Goal: Task Accomplishment & Management: Use online tool/utility

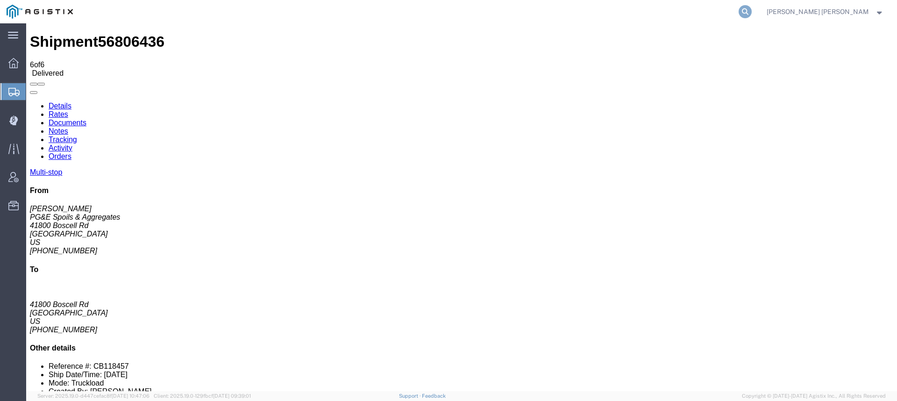
click at [751, 14] on icon at bounding box center [744, 11] width 13 height 13
click at [714, 15] on input "search" at bounding box center [596, 11] width 284 height 22
paste input "56781688"
type input "56781688"
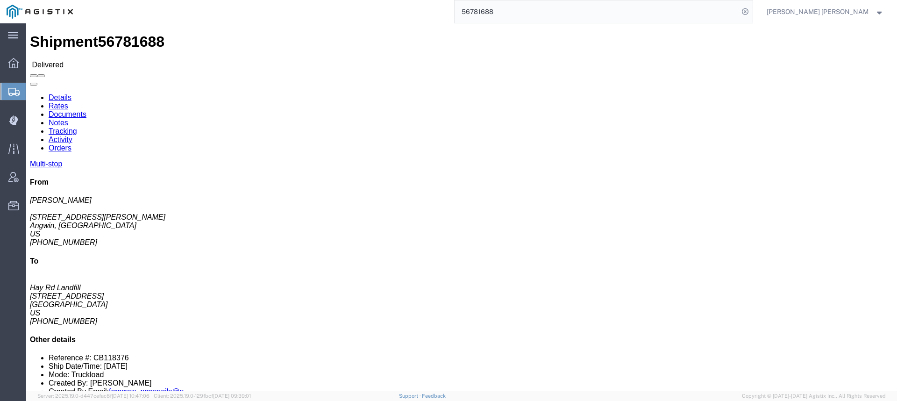
click link "Documents"
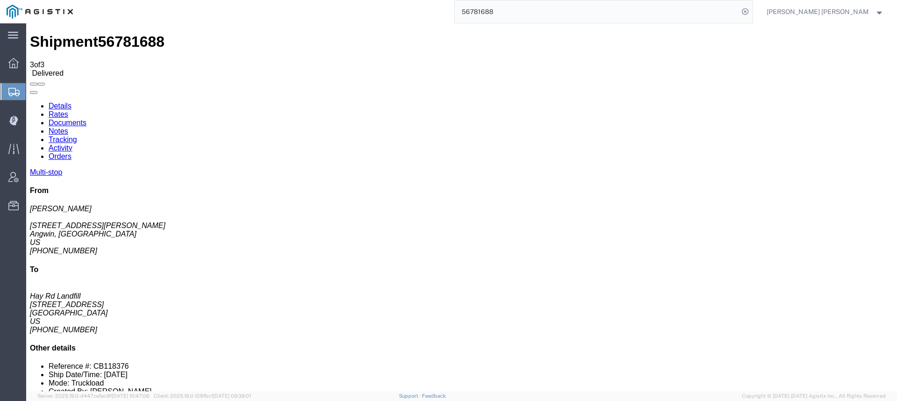
checkbox input "true"
drag, startPoint x: 37, startPoint y: 147, endPoint x: 42, endPoint y: 151, distance: 6.6
checkbox input "true"
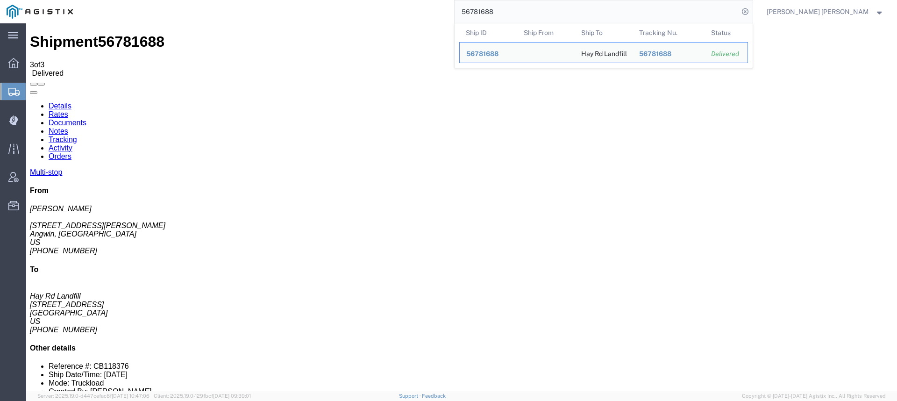
drag, startPoint x: 560, startPoint y: 12, endPoint x: 461, endPoint y: 2, distance: 98.5
click at [461, 2] on div "56781688 Ship ID Ship From Ship To Tracking Nu. Status Ship ID 56781688 Ship Fr…" at bounding box center [415, 11] width 673 height 23
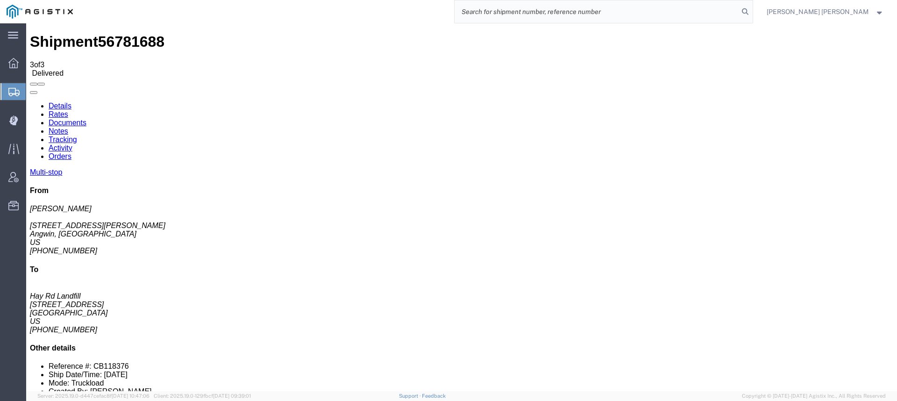
paste input "56838051"
type input "56838051"
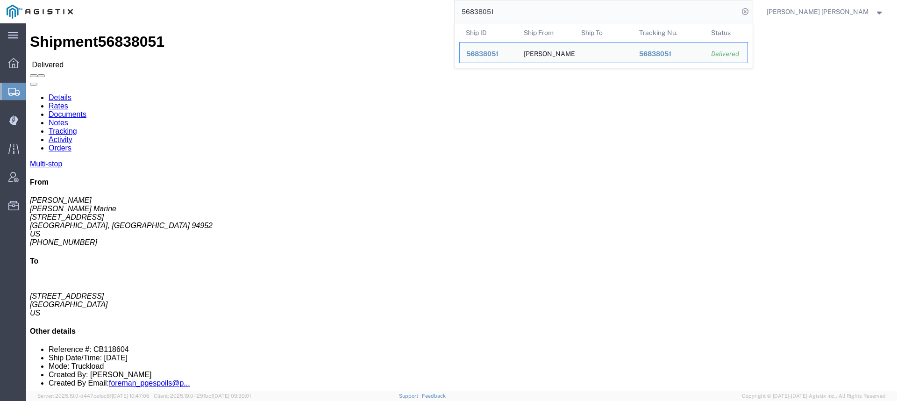
click link "Documents"
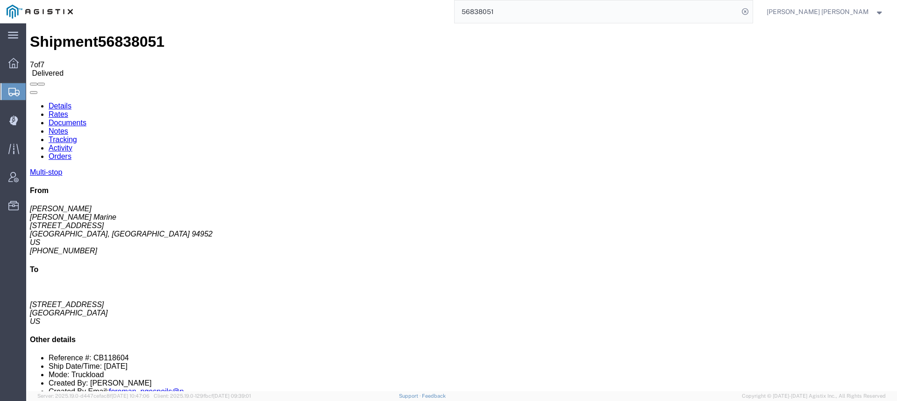
checkbox input "true"
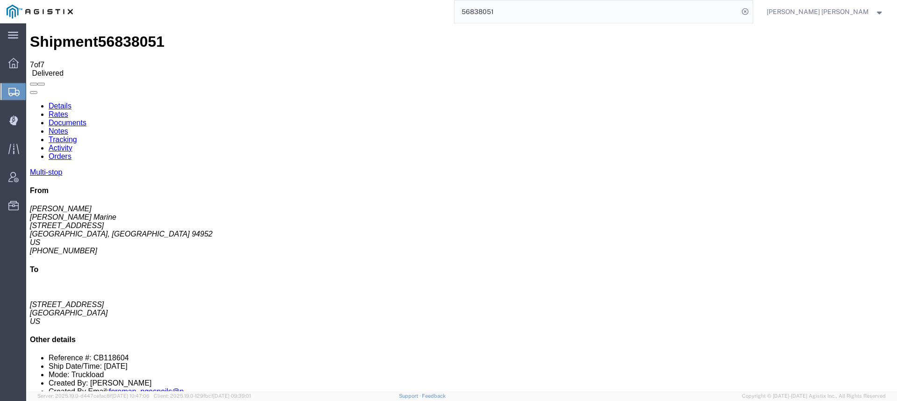
checkbox input "true"
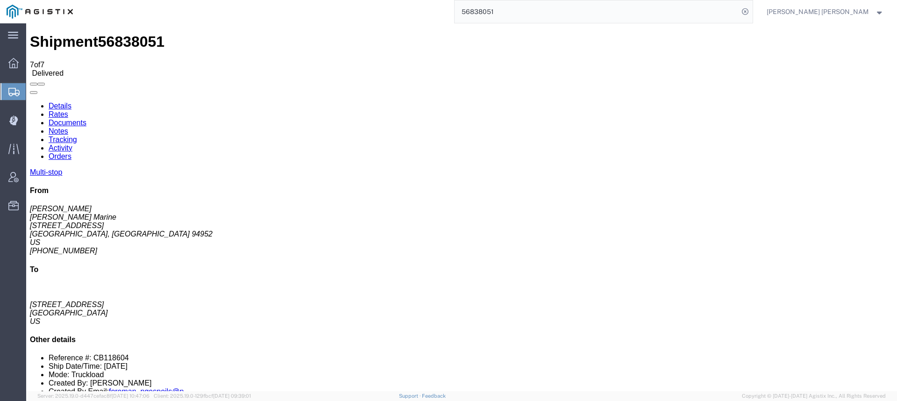
checkbox input "true"
